Goal: Navigation & Orientation: Find specific page/section

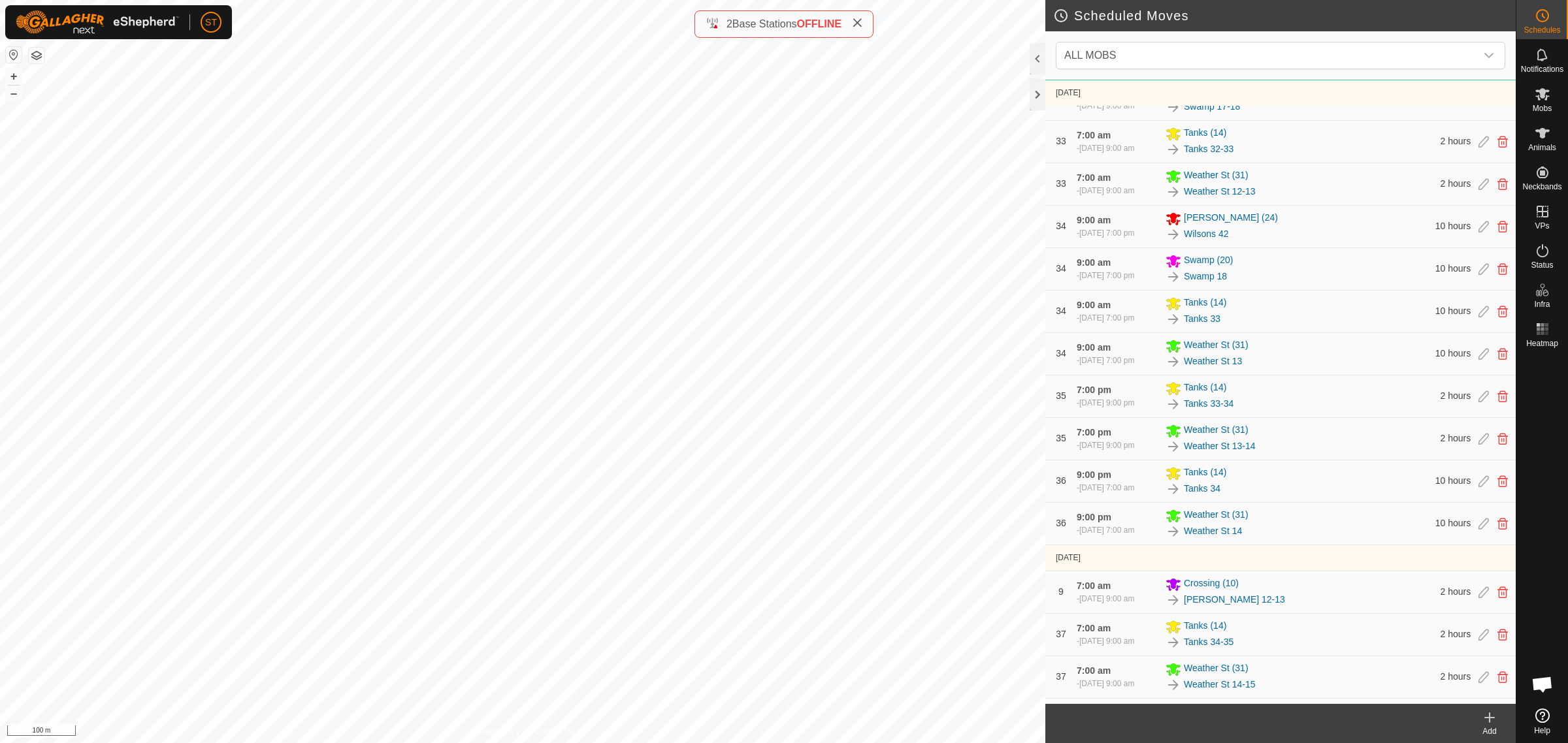
scroll to position [6938, 0]
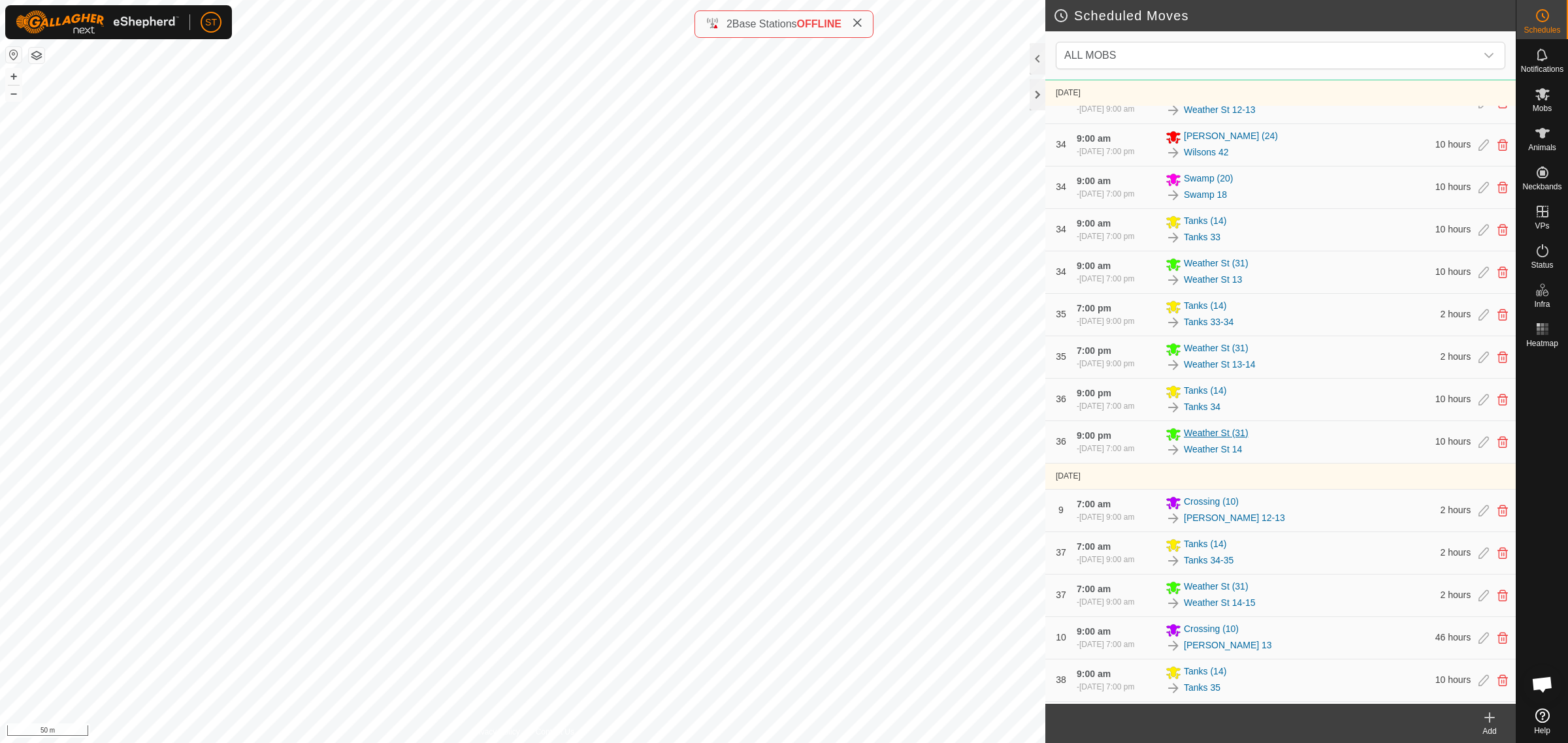
click at [910, 458] on div "Scheduled Moves ALL MOBS [DATE] - [DATE] [DATE] 9:00 am - [DATE] 7:00 am Crossi…" at bounding box center [757, 372] width 1516 height 743
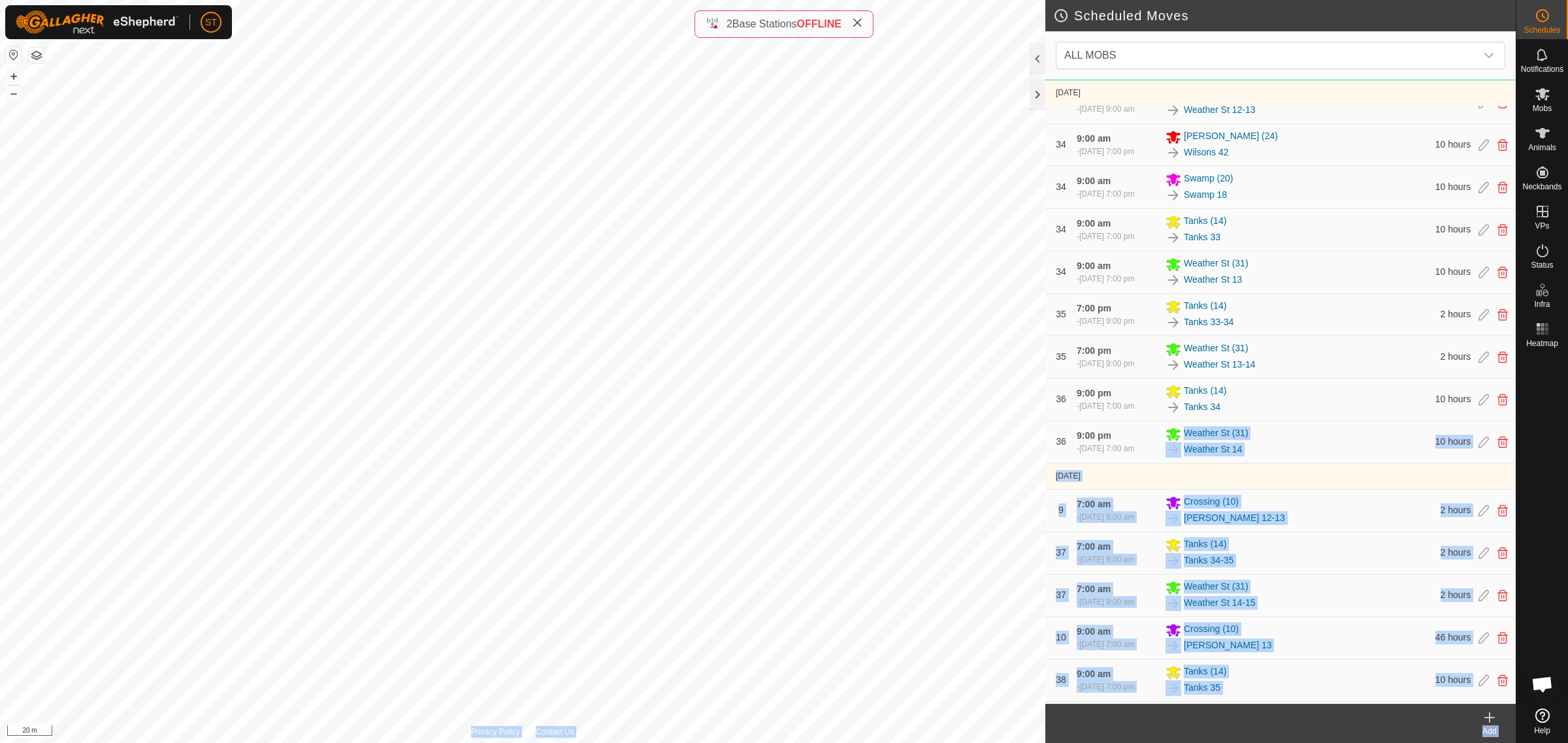
click at [881, 703] on div "Privacy Policy Contact Us WP 649 Type: trough Capacity: 100L Water Level: 100% …" at bounding box center [522, 372] width 1045 height 743
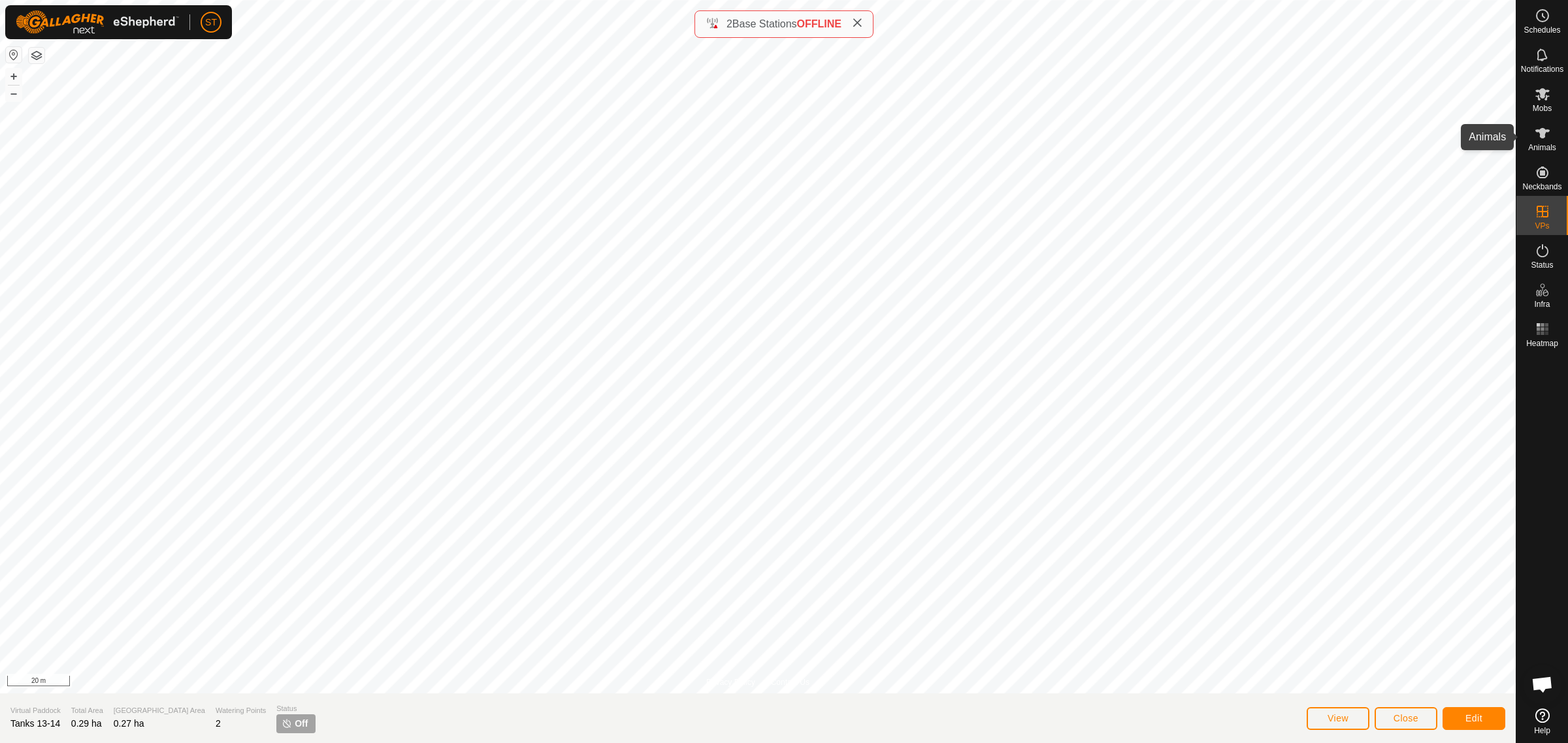
click at [1548, 138] on icon at bounding box center [1542, 133] width 16 height 16
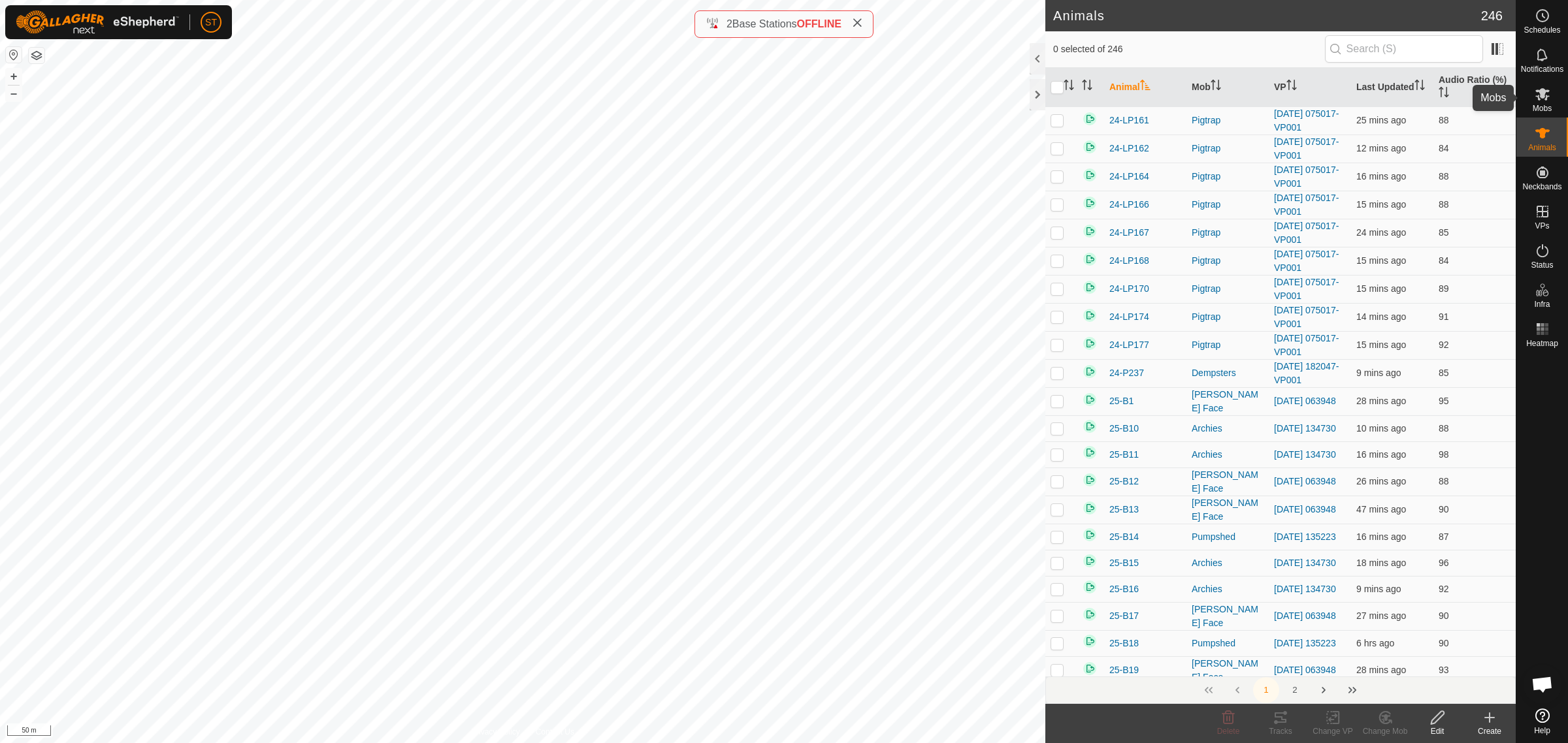
click at [1545, 91] on icon at bounding box center [1542, 94] width 15 height 13
